Goal: Find specific page/section: Find specific page/section

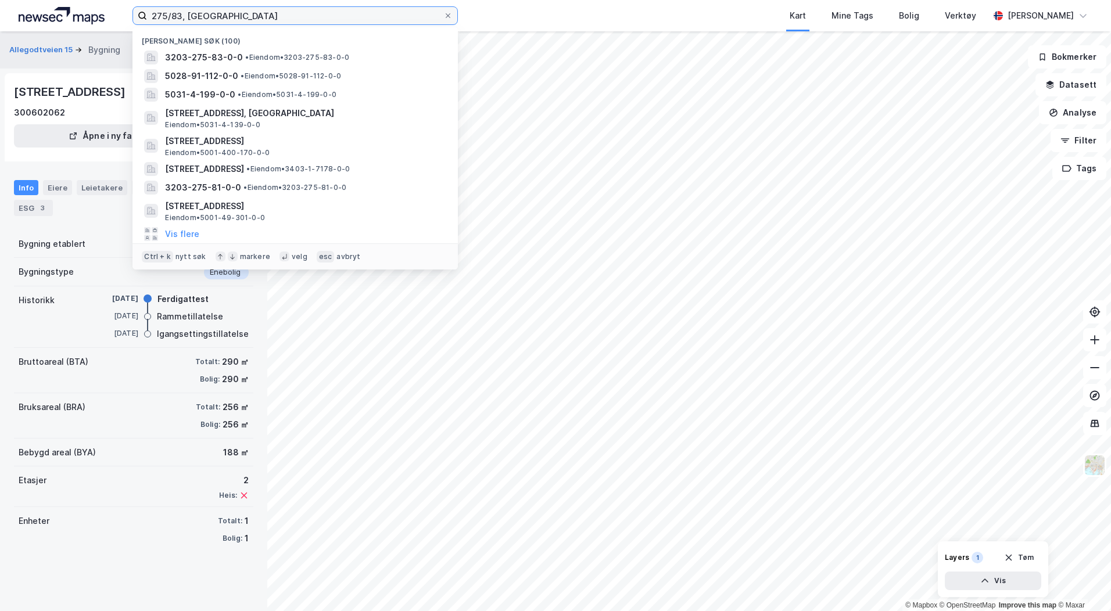
drag, startPoint x: 214, startPoint y: 16, endPoint x: 91, endPoint y: 12, distance: 123.8
click at [91, 12] on div "275/83, asker Nylige søk [PHONE_NUMBER] • Eiendom • 3203-275-83-0-0 5028-91-112…" at bounding box center [555, 15] width 1111 height 31
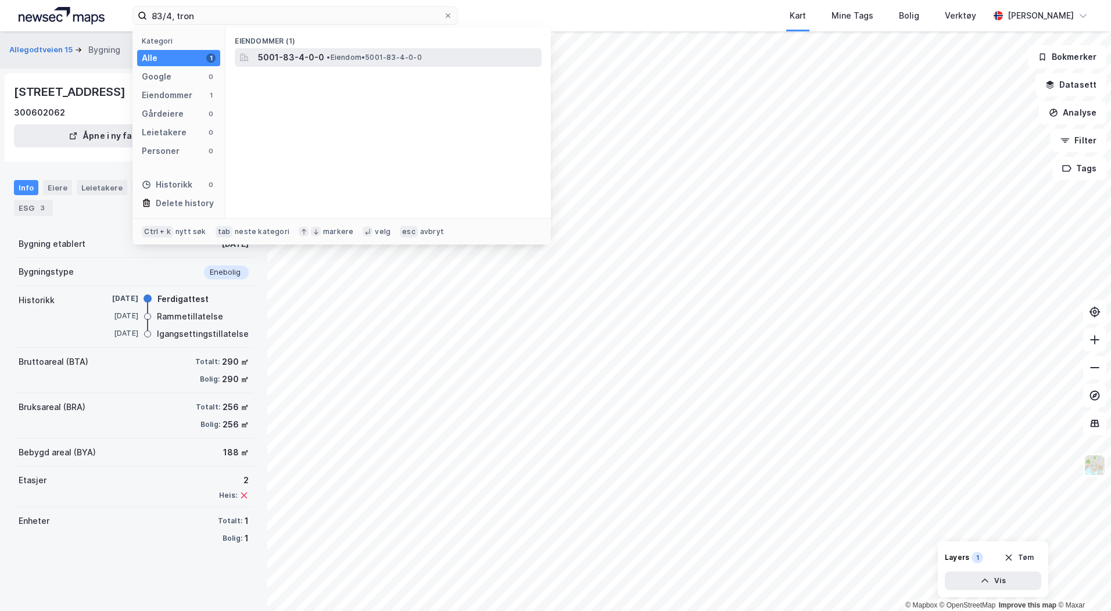
click at [363, 61] on span "• Eiendom • 5001-83-4-0-0" at bounding box center [374, 57] width 95 height 9
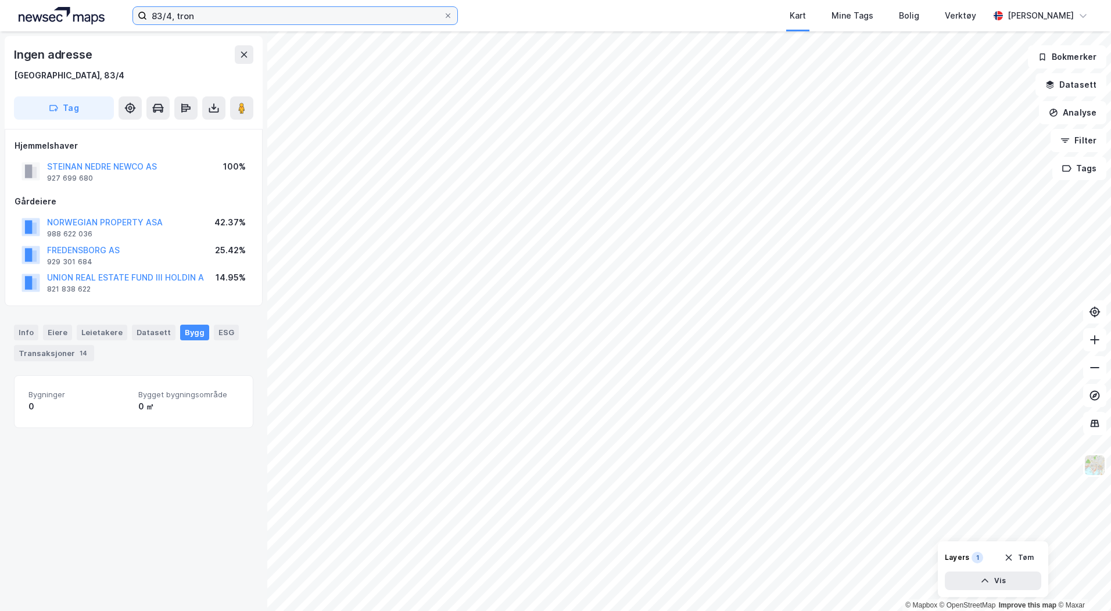
drag, startPoint x: 198, startPoint y: 17, endPoint x: 73, endPoint y: 10, distance: 124.5
click at [74, 10] on div "83/4, tron Kart Mine Tags Bolig Verktøy [PERSON_NAME]" at bounding box center [555, 15] width 1111 height 31
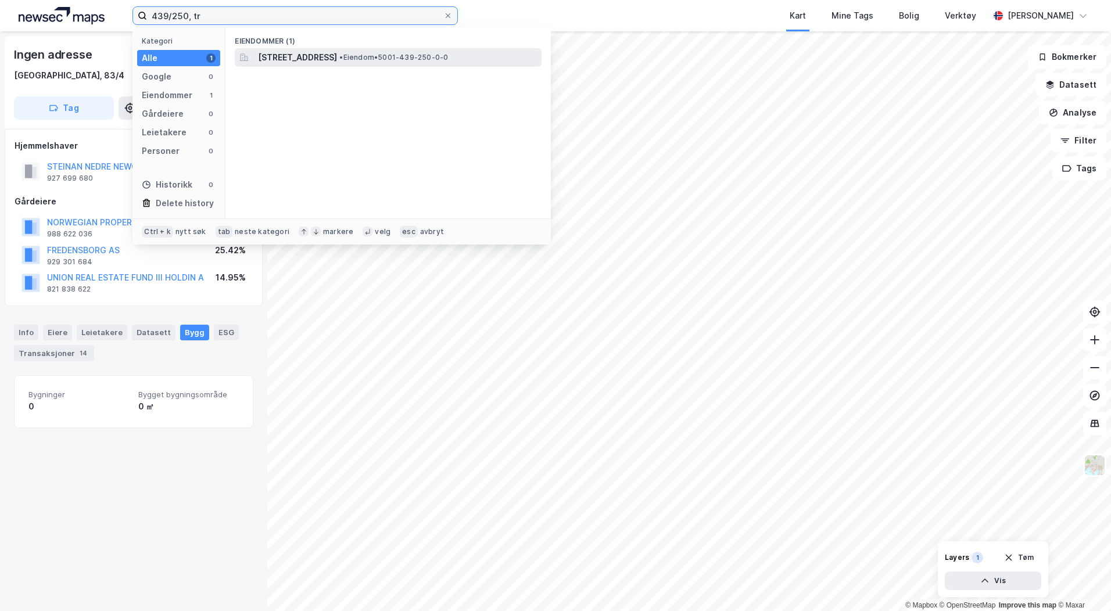
type input "439/250, tr"
click at [328, 56] on span "[STREET_ADDRESS]" at bounding box center [297, 58] width 79 height 14
